Goal: Task Accomplishment & Management: Use online tool/utility

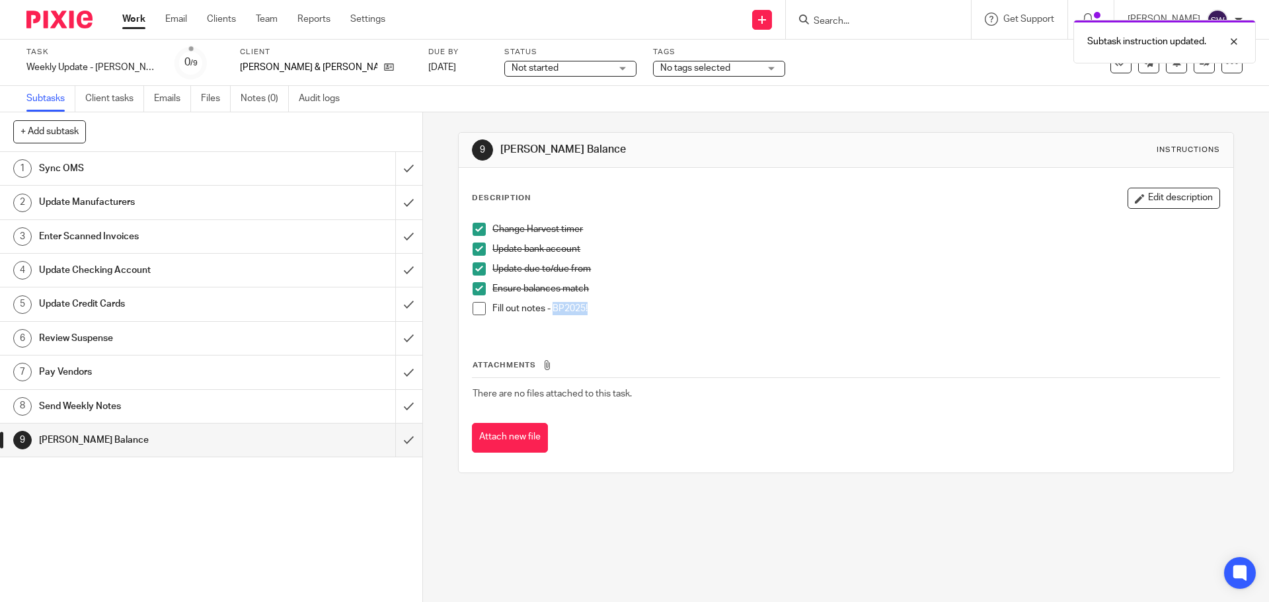
drag, startPoint x: 585, startPoint y: 309, endPoint x: 549, endPoint y: 303, distance: 36.2
click at [549, 303] on p "Fill out notes - BP2025!" at bounding box center [855, 308] width 726 height 13
copy p "BP2025!"
click at [498, 511] on div "9 [PERSON_NAME] Balance Instructions Description Edit description Change Harves…" at bounding box center [846, 357] width 846 height 490
drag, startPoint x: 781, startPoint y: 291, endPoint x: 584, endPoint y: 170, distance: 232.0
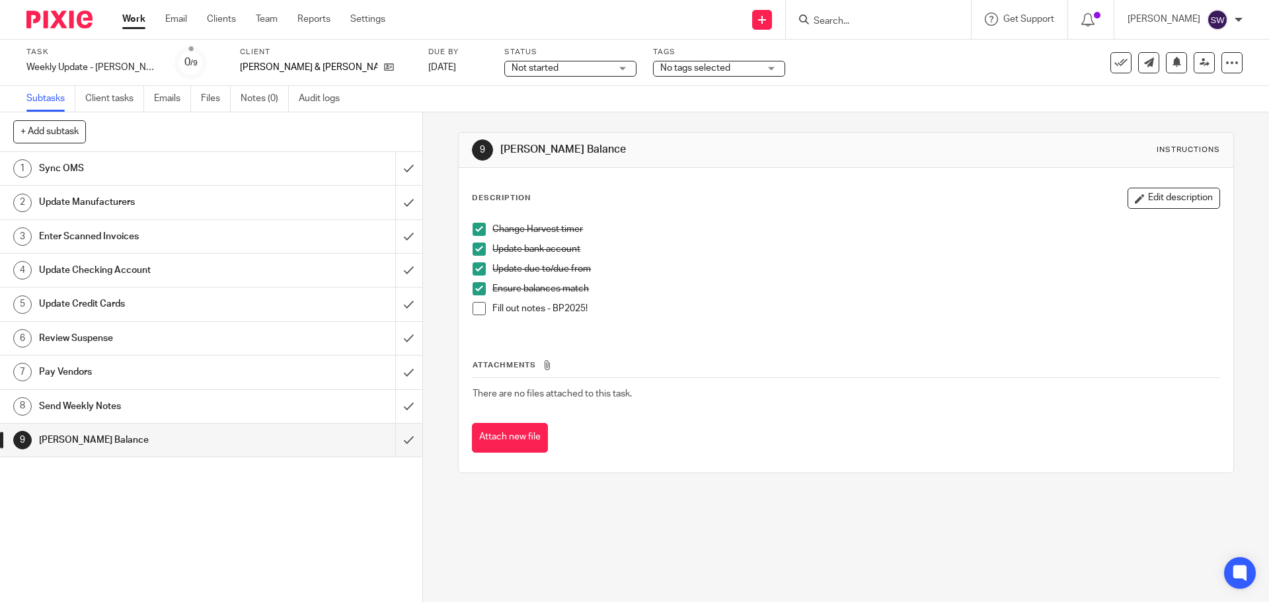
click at [781, 290] on p "Ensure balances match" at bounding box center [855, 288] width 726 height 13
click at [473, 307] on span at bounding box center [479, 308] width 13 height 13
click at [403, 442] on input "submit" at bounding box center [211, 440] width 422 height 33
click at [288, 168] on div "Sync OMS" at bounding box center [210, 169] width 343 height 20
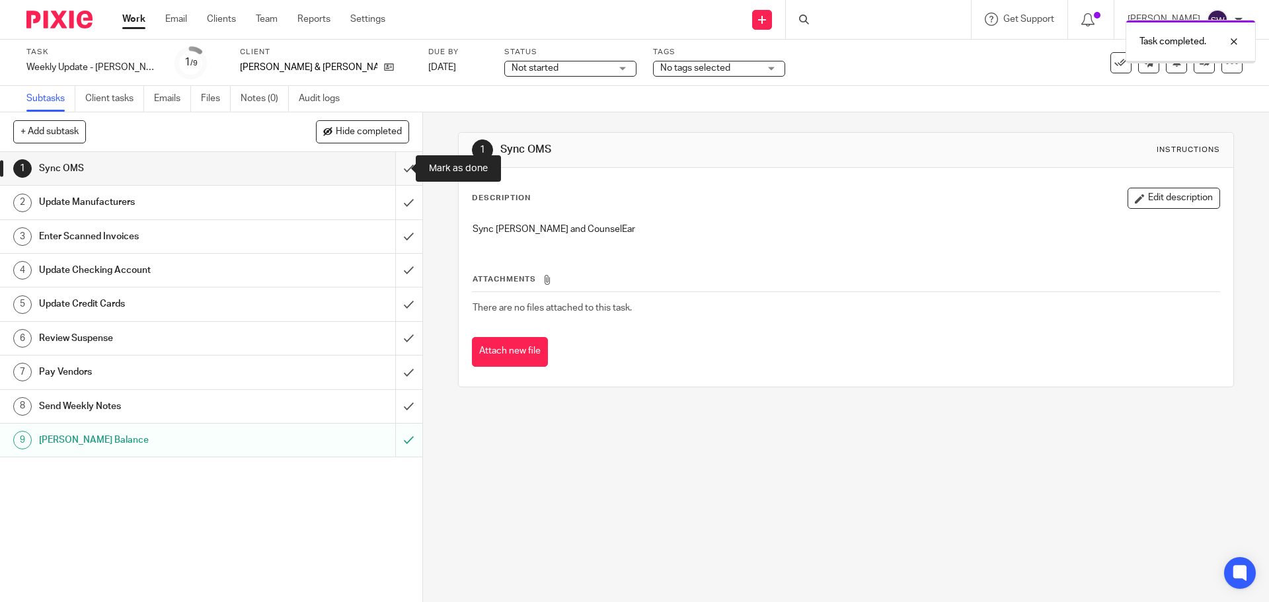
click at [406, 167] on input "submit" at bounding box center [211, 168] width 422 height 33
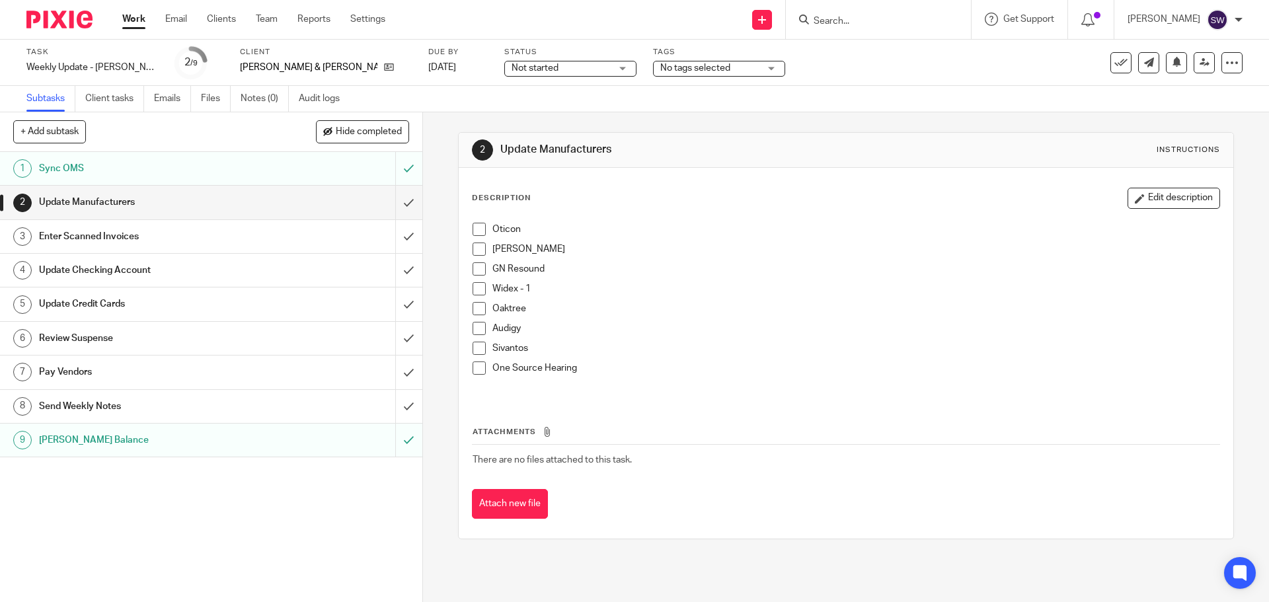
click at [478, 233] on span at bounding box center [479, 229] width 13 height 13
click at [475, 247] on span at bounding box center [479, 249] width 13 height 13
click at [477, 271] on span at bounding box center [479, 268] width 13 height 13
click at [474, 287] on span at bounding box center [479, 288] width 13 height 13
click at [477, 308] on span at bounding box center [479, 308] width 13 height 13
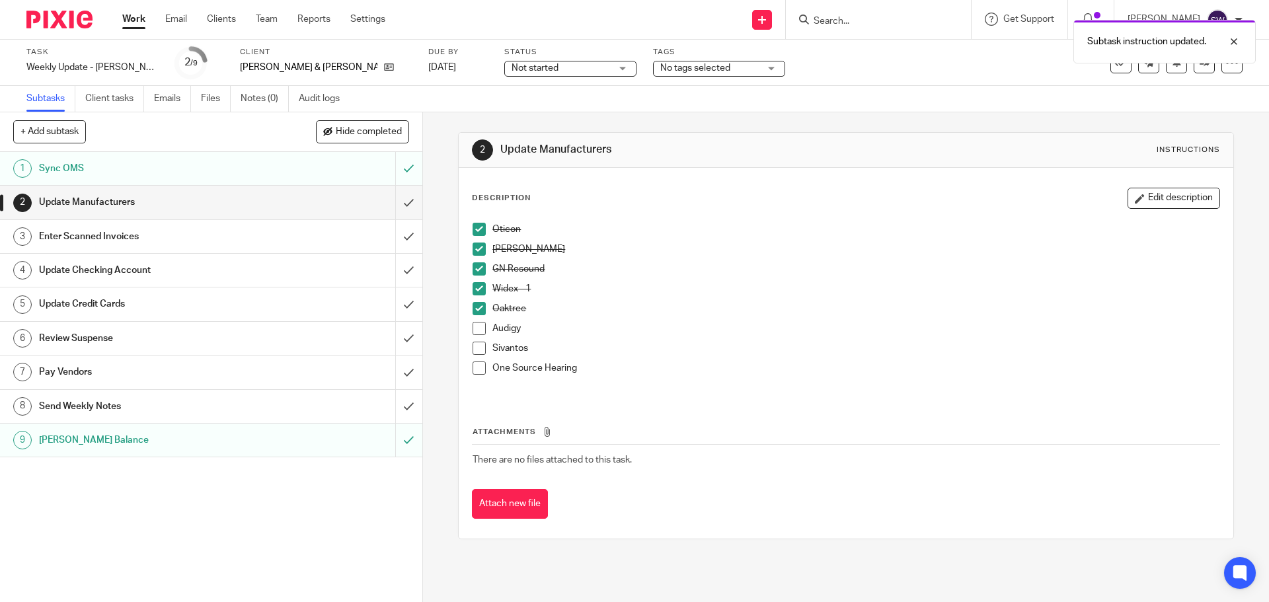
click at [473, 336] on li "Audigy" at bounding box center [846, 332] width 746 height 20
click at [473, 332] on span at bounding box center [479, 328] width 13 height 13
click at [479, 344] on span at bounding box center [479, 348] width 13 height 13
click at [475, 365] on span at bounding box center [479, 368] width 13 height 13
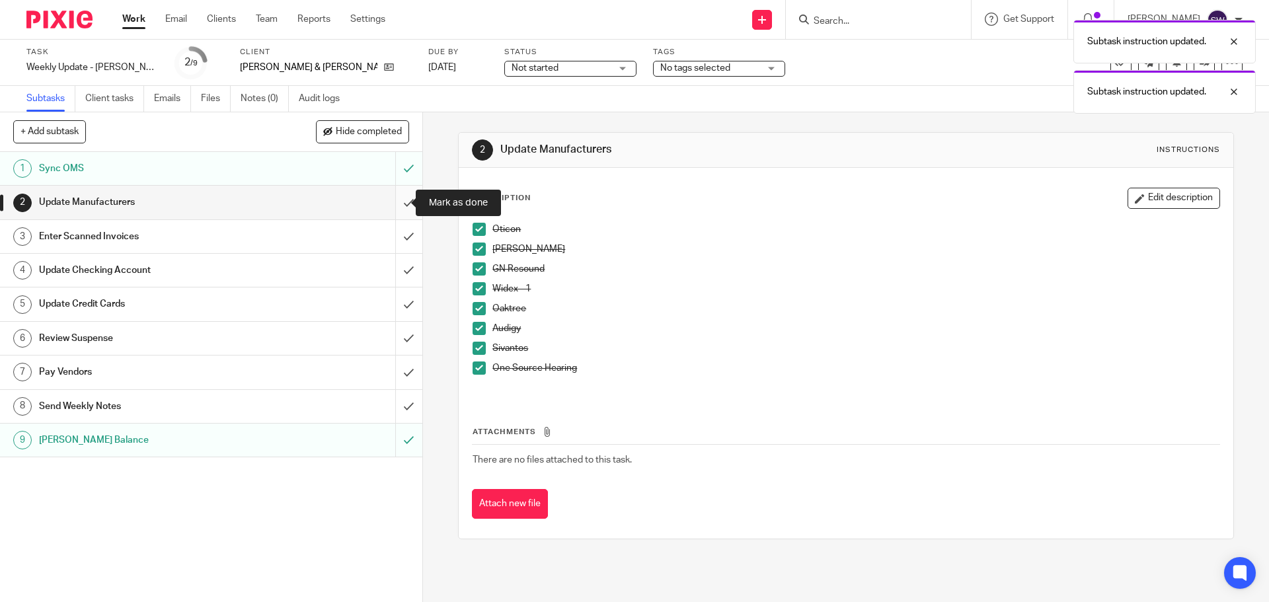
click at [401, 204] on input "submit" at bounding box center [211, 202] width 422 height 33
